Goal: Browse casually

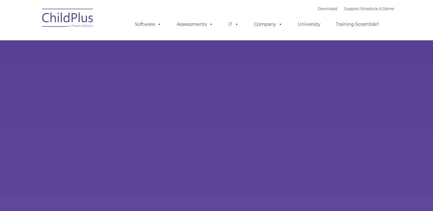
type input ""
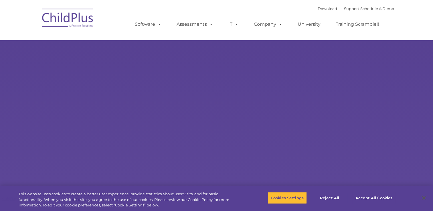
select select "MEDIUM"
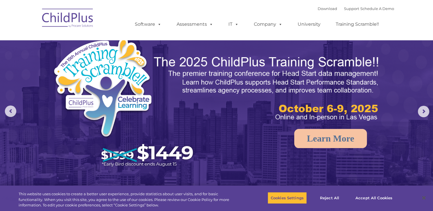
click at [78, 20] on img at bounding box center [67, 19] width 57 height 29
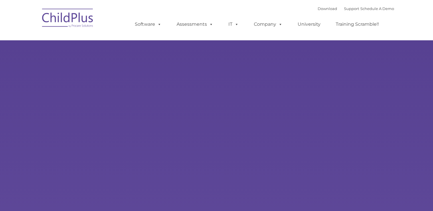
type input ""
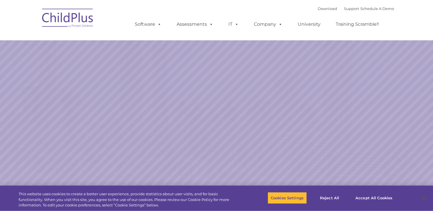
select select "MEDIUM"
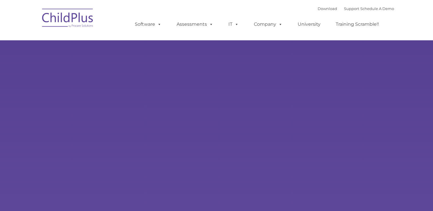
type input ""
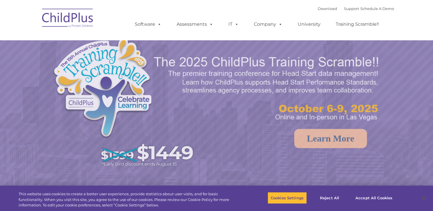
select select "MEDIUM"
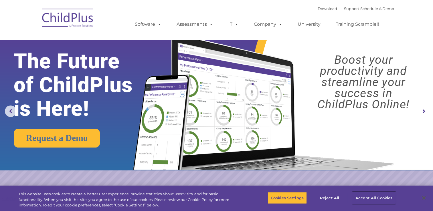
click at [363, 197] on button "Accept All Cookies" at bounding box center [373, 198] width 43 height 12
